Goal: Find specific page/section: Find specific page/section

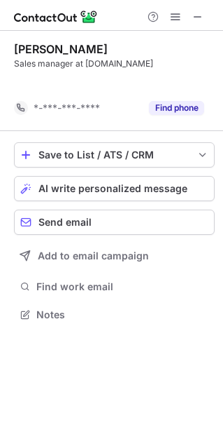
scroll to position [282, 223]
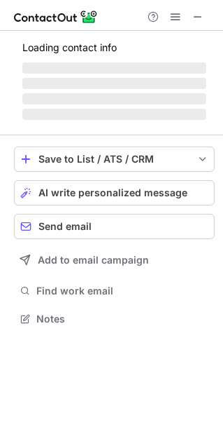
scroll to position [317, 223]
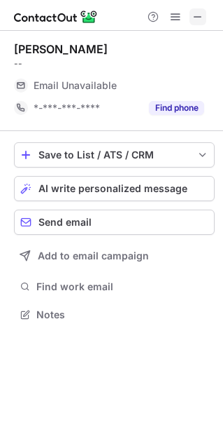
click at [196, 14] on span at bounding box center [198, 16] width 11 height 11
